Goal: Use online tool/utility: Utilize a website feature to perform a specific function

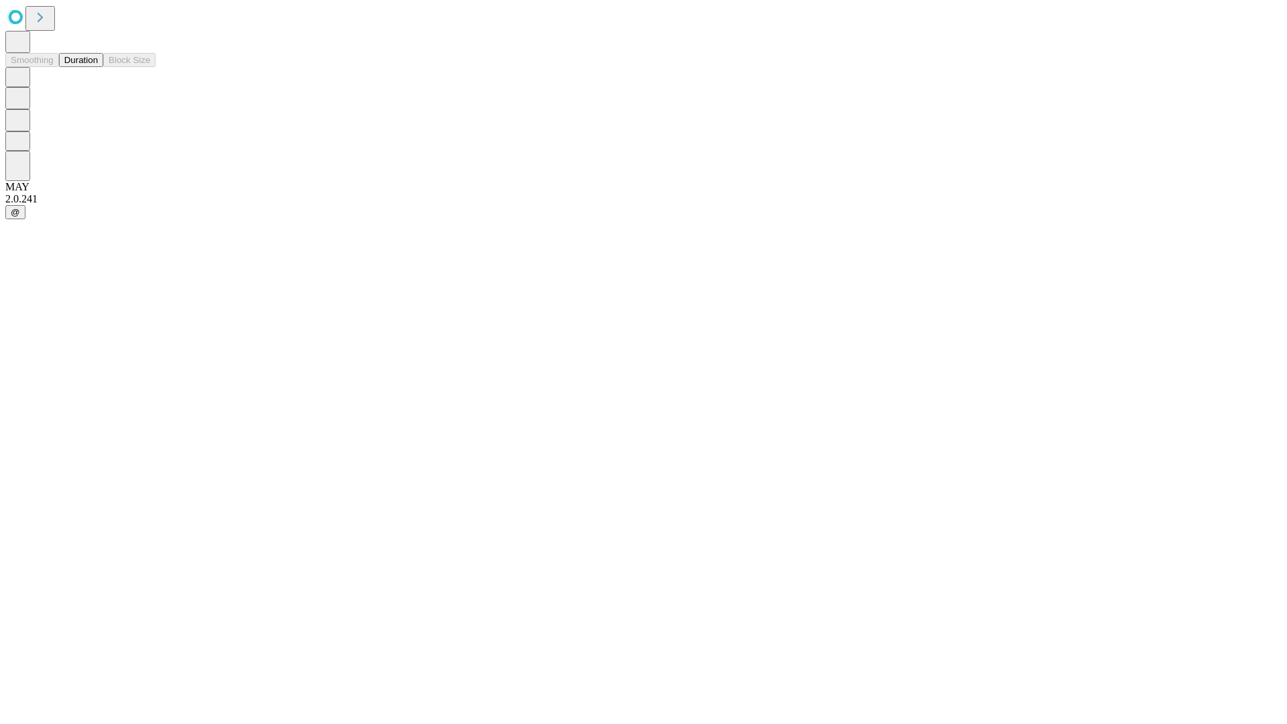
click at [98, 67] on button "Duration" at bounding box center [81, 60] width 44 height 14
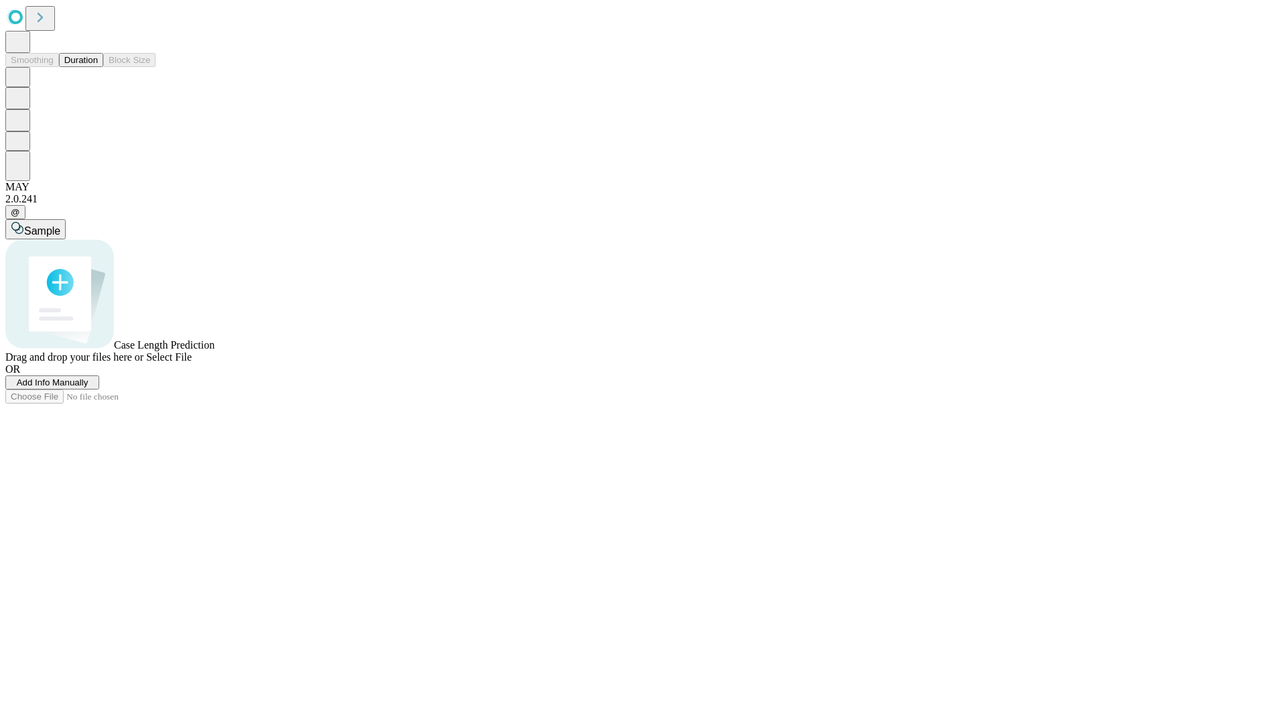
click at [192, 363] on span "Select File" at bounding box center [169, 356] width 46 height 11
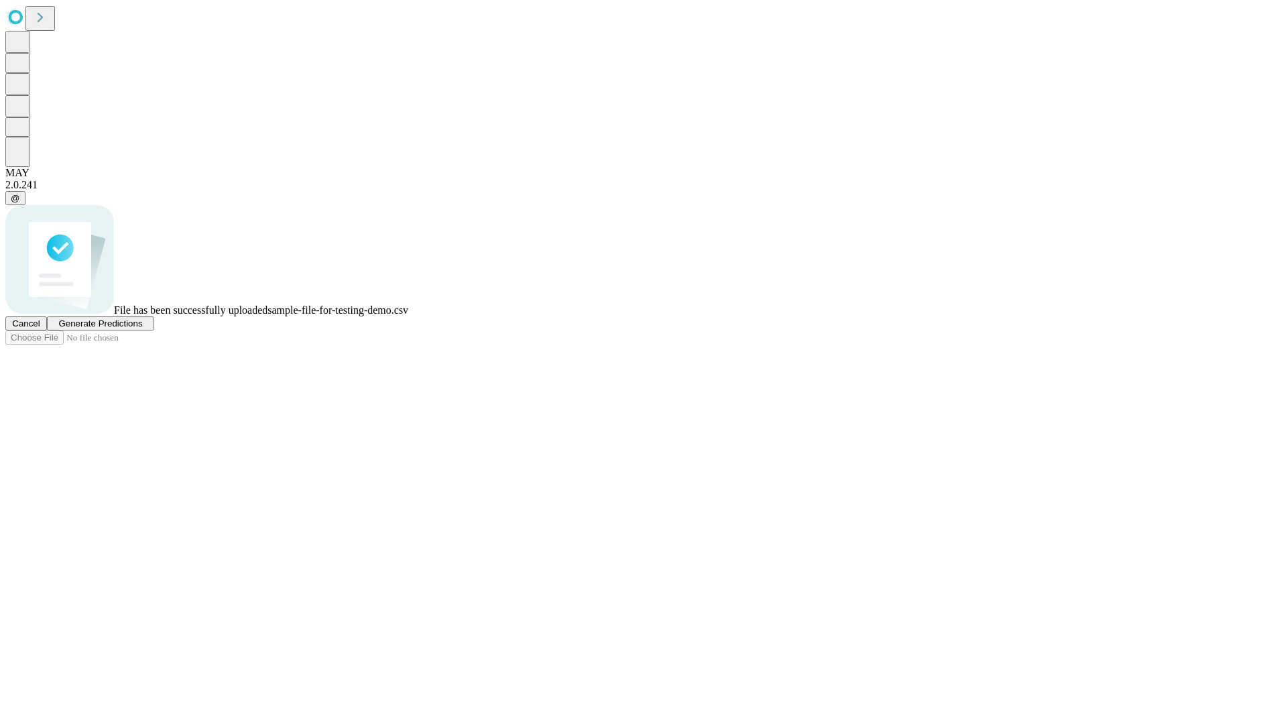
click at [142, 328] on span "Generate Predictions" at bounding box center [100, 323] width 84 height 10
